Goal: Task Accomplishment & Management: Use online tool/utility

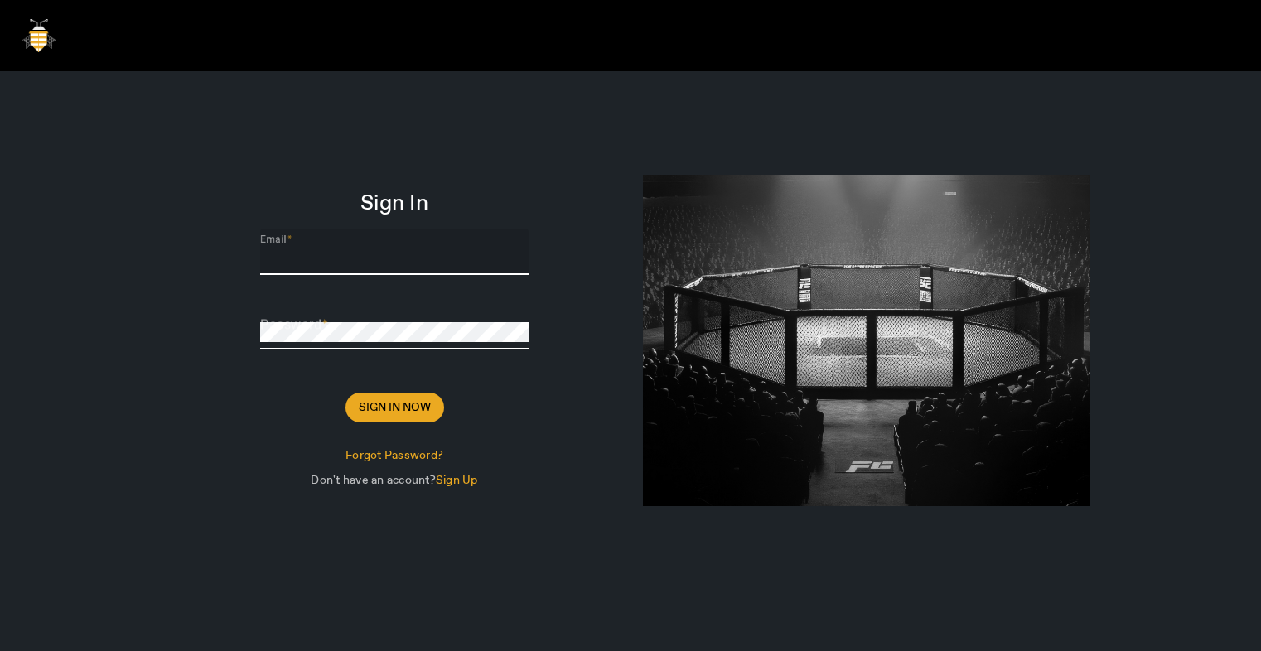
click at [415, 253] on input "Email" at bounding box center [394, 258] width 268 height 20
type input "[PERSON_NAME][EMAIL_ADDRESS][DOMAIN_NAME]"
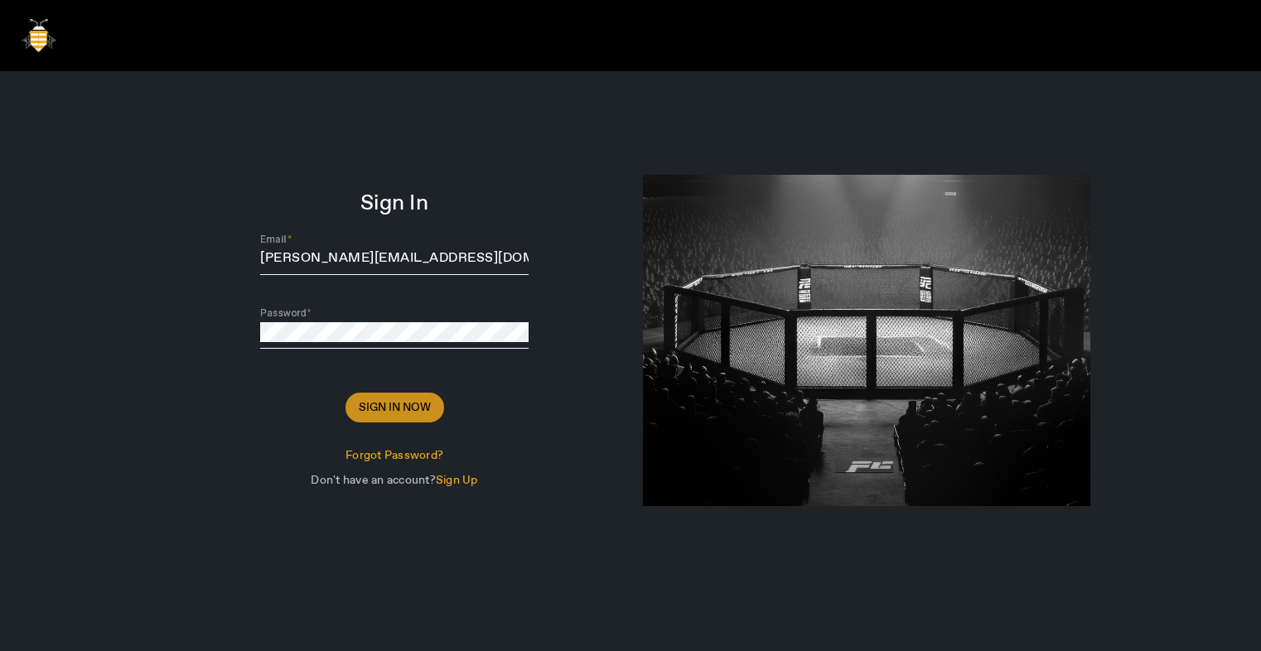
click at [403, 408] on span "Sign In Now" at bounding box center [395, 407] width 72 height 17
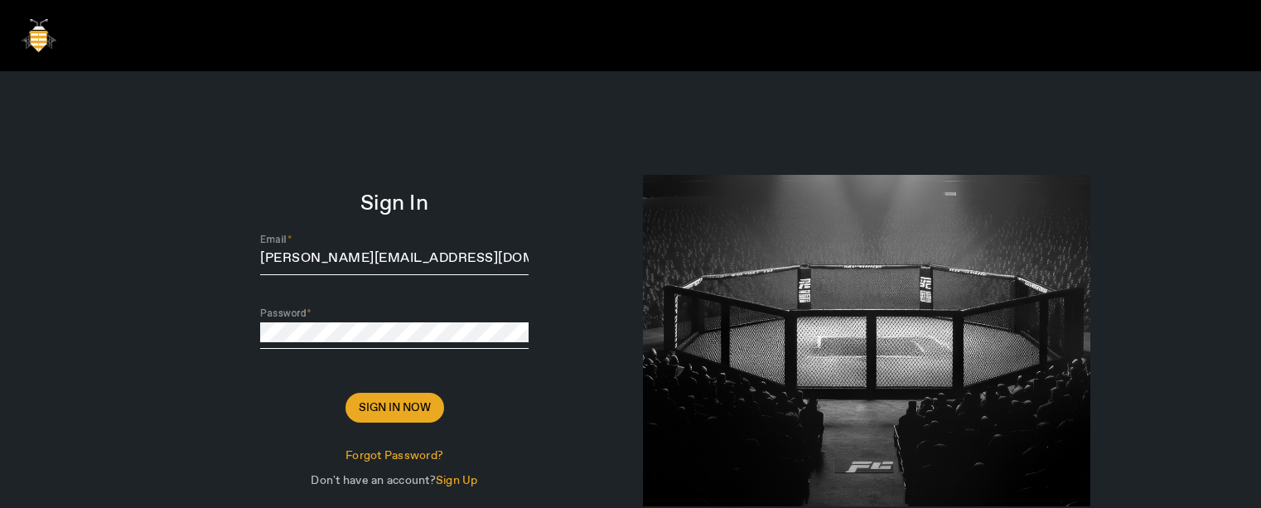
click at [789, 502] on div at bounding box center [866, 340] width 447 height 331
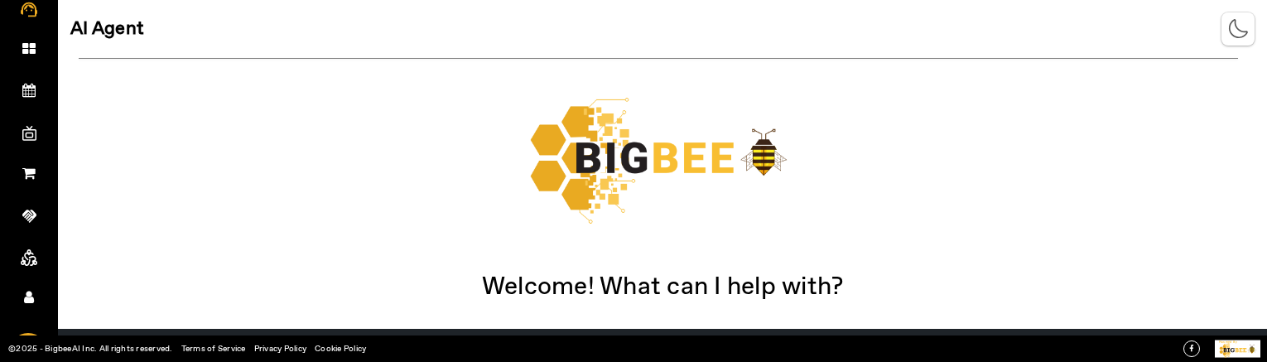
scroll to position [148, 0]
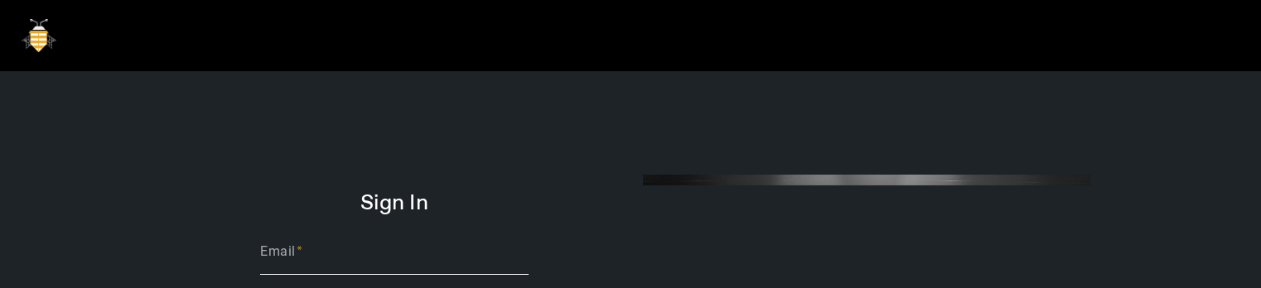
scroll to position [102, 0]
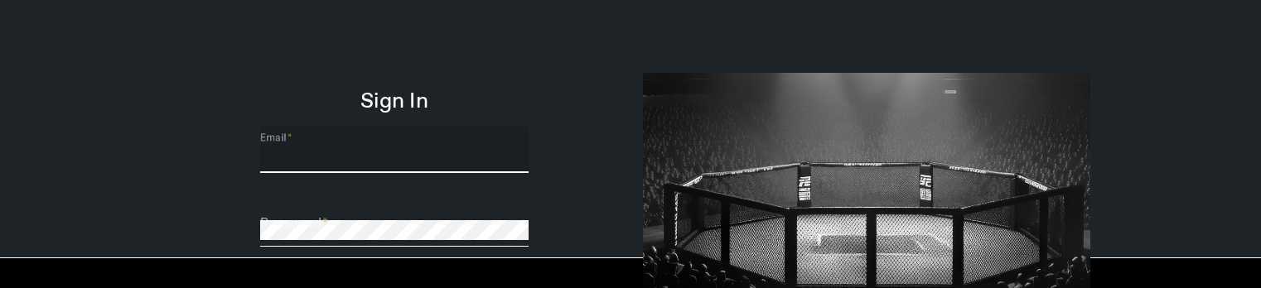
click at [337, 158] on input "Email" at bounding box center [394, 157] width 268 height 20
type input "[PERSON_NAME][EMAIL_ADDRESS][DOMAIN_NAME]"
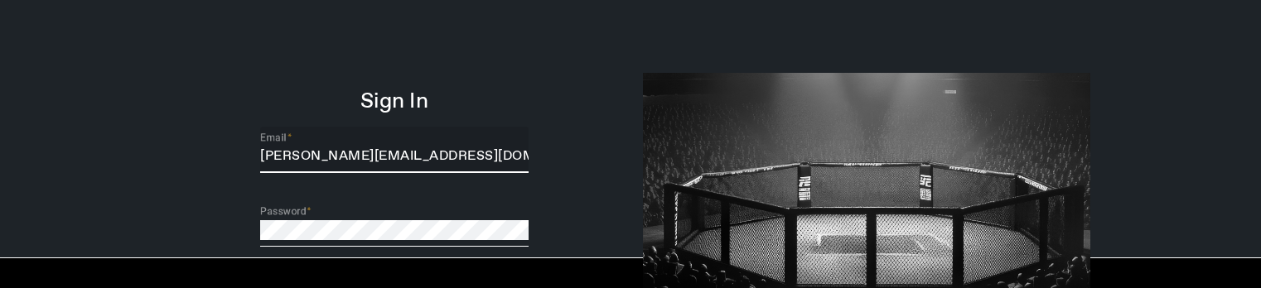
scroll to position [222, 0]
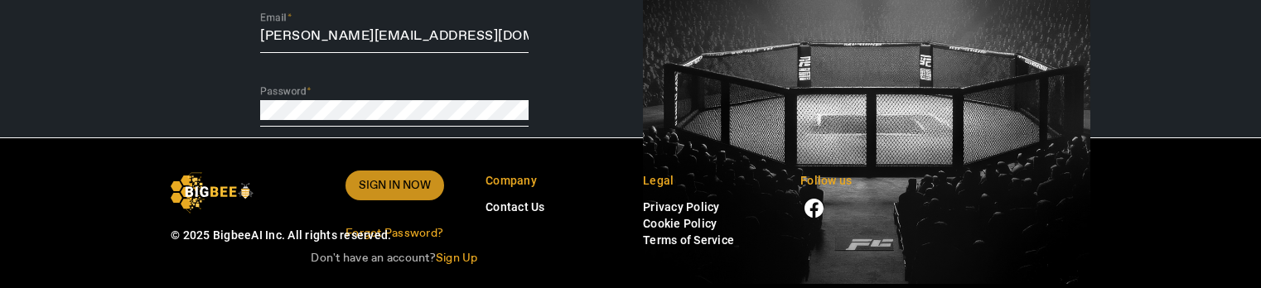
click at [385, 192] on span "Sign In Now" at bounding box center [395, 185] width 72 height 17
